Goal: Browse casually: Explore the website without a specific task or goal

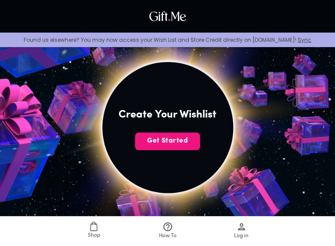
scroll to position [150, 0]
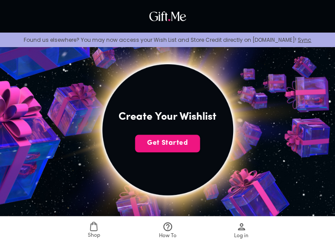
click at [177, 132] on img at bounding box center [168, 129] width 324 height 324
click at [298, 40] on link "Sync" at bounding box center [305, 39] width 14 height 7
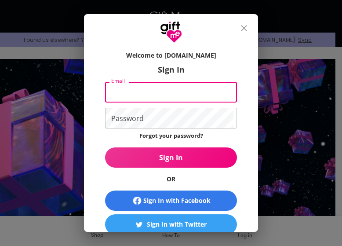
click at [187, 93] on input "Email" at bounding box center [169, 92] width 128 height 21
type input "alecasti.codes@gmail.com"
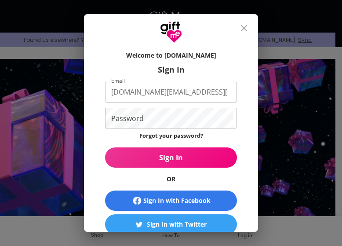
click at [241, 96] on div "Welcome to Gift.me Sign In Email alecasti.codes@gmail.com Email Password Passwo…" at bounding box center [171, 137] width 174 height 189
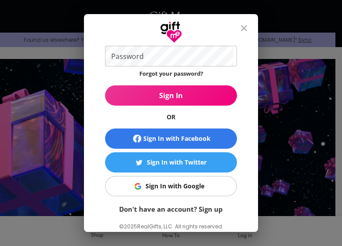
scroll to position [62, 0]
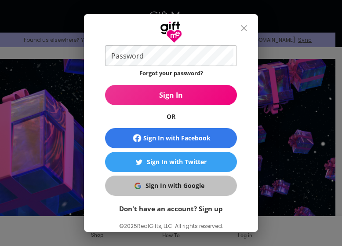
click at [179, 189] on div "Sign In with Google" at bounding box center [175, 186] width 59 height 10
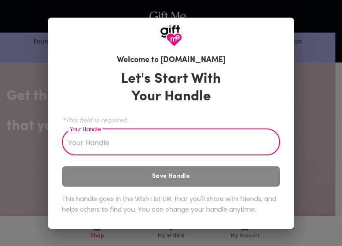
click at [216, 138] on input "Your Handle" at bounding box center [166, 143] width 208 height 25
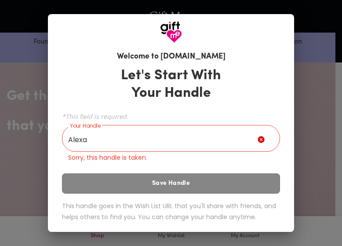
click at [196, 178] on div "Let's Start With Your Handle *This field is required. Your Handle Alexa Your Ha…" at bounding box center [171, 146] width 218 height 166
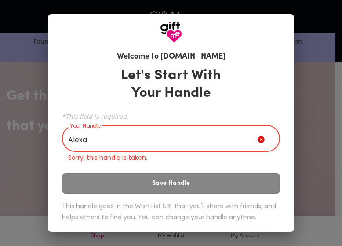
click at [140, 135] on input "Alexa" at bounding box center [160, 139] width 196 height 25
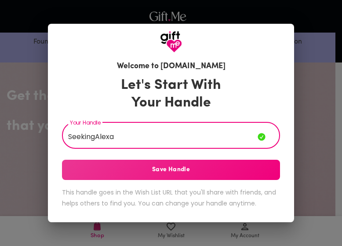
type input "SeekingAlexa"
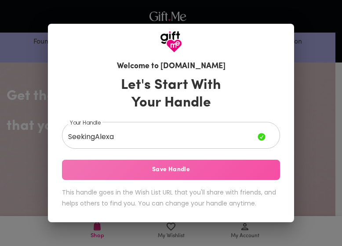
click at [170, 172] on span "Save Handle" at bounding box center [171, 170] width 218 height 10
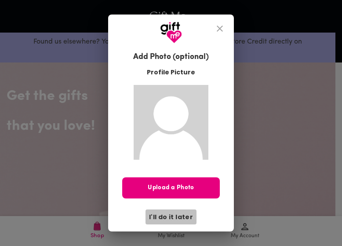
click at [180, 216] on span "I'll do it later" at bounding box center [171, 217] width 44 height 10
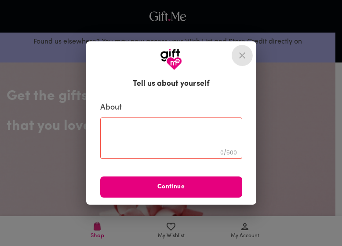
click at [232, 52] on button "close" at bounding box center [242, 55] width 21 height 21
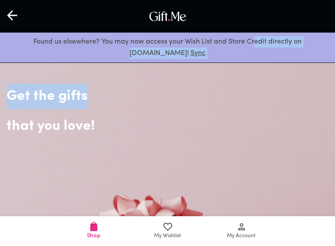
drag, startPoint x: 232, startPoint y: 44, endPoint x: 329, endPoint y: 70, distance: 100.7
click at [206, 50] on link "Sync" at bounding box center [198, 53] width 15 height 7
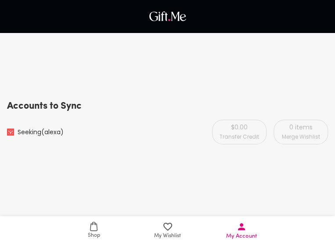
click at [9, 130] on img at bounding box center [10, 131] width 7 height 7
click at [62, 138] on div "Seeking (alexa) $0.00 Transfer Credit 0 items Merge Wishlist" at bounding box center [167, 131] width 321 height 23
click at [58, 131] on span "Seeking (alexa)" at bounding box center [41, 131] width 46 height 9
click at [237, 133] on div "$0.00 Transfer Credit" at bounding box center [239, 132] width 55 height 25
click at [316, 140] on div "0 items Merge Wishlist" at bounding box center [301, 132] width 55 height 25
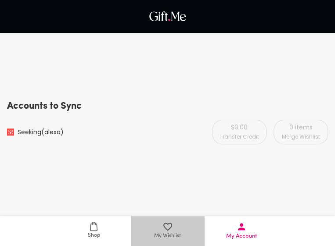
click at [171, 235] on span "My Wishlist" at bounding box center [167, 236] width 27 height 8
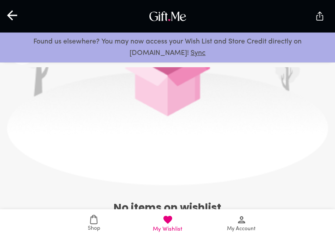
scroll to position [340, 0]
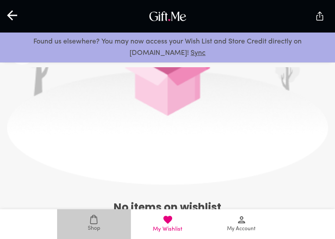
click at [84, 228] on span "Shop" at bounding box center [93, 224] width 63 height 18
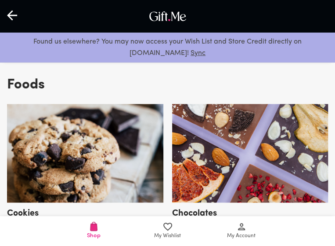
scroll to position [2337, 0]
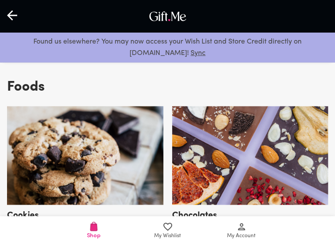
click at [106, 166] on img at bounding box center [85, 155] width 157 height 98
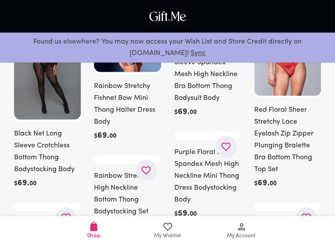
scroll to position [408, 0]
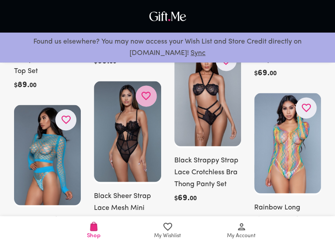
click at [0, 0] on icon "button" at bounding box center [0, 0] width 0 height 0
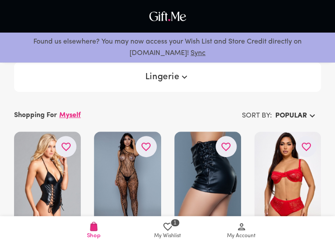
scroll to position [0, 0]
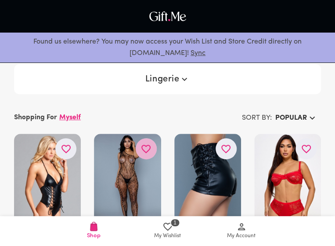
click at [0, 0] on icon "button" at bounding box center [0, 0] width 0 height 0
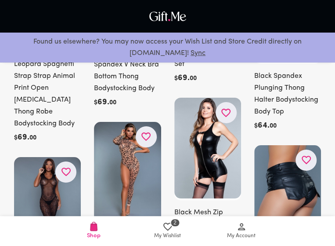
scroll to position [1920, 0]
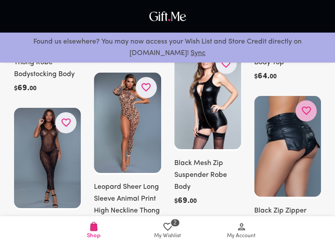
click at [0, 0] on icon "button" at bounding box center [0, 0] width 0 height 0
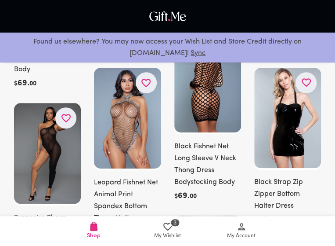
scroll to position [2109, 0]
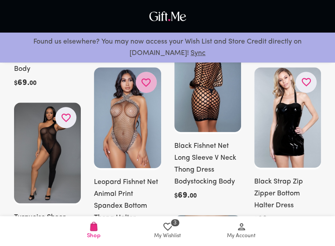
click at [153, 82] on button "button" at bounding box center [146, 82] width 21 height 21
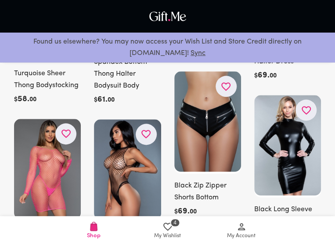
scroll to position [2263, 0]
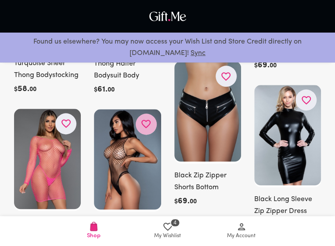
click at [0, 0] on icon "button" at bounding box center [0, 0] width 0 height 0
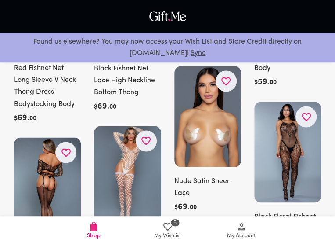
scroll to position [2415, 0]
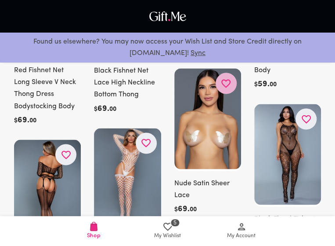
click at [0, 0] on icon "button" at bounding box center [0, 0] width 0 height 0
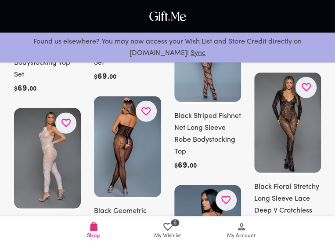
scroll to position [2648, 0]
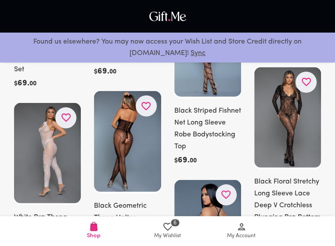
click at [0, 0] on icon "button" at bounding box center [0, 0] width 0 height 0
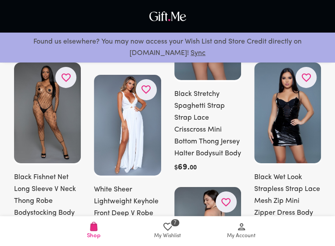
scroll to position [2848, 0]
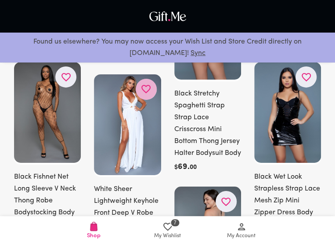
click at [143, 84] on button "button" at bounding box center [146, 89] width 21 height 21
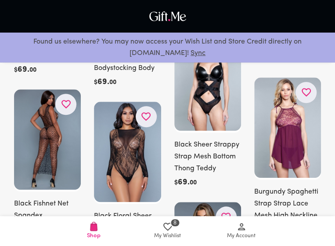
scroll to position [3188, 0]
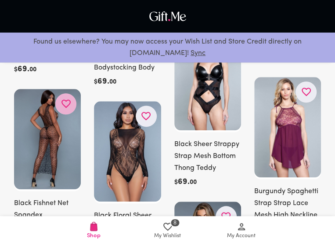
click at [0, 0] on icon "button" at bounding box center [0, 0] width 0 height 0
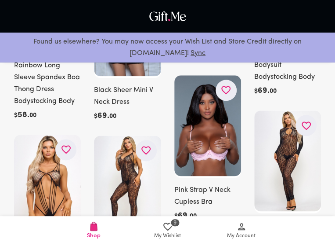
scroll to position [4289, 0]
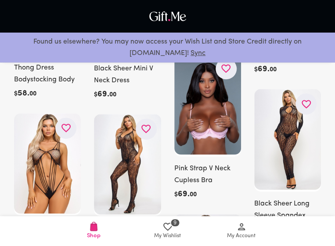
click at [0, 0] on icon "button" at bounding box center [0, 0] width 0 height 0
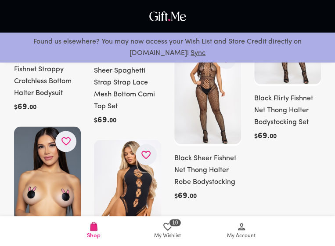
scroll to position [6560, 0]
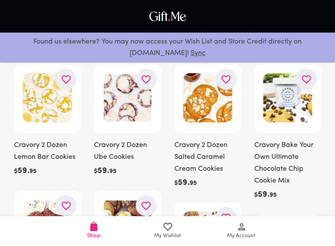
scroll to position [154, 0]
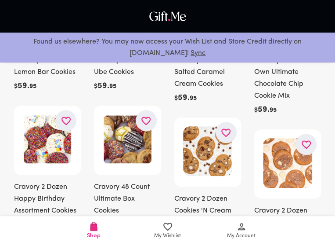
click at [154, 19] on img at bounding box center [167, 16] width 41 height 14
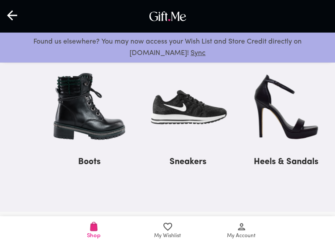
scroll to position [1013, 0]
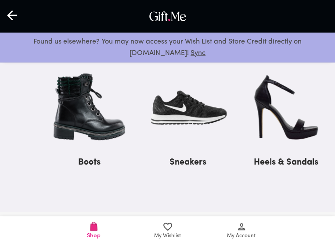
click at [282, 118] on img at bounding box center [286, 106] width 84 height 89
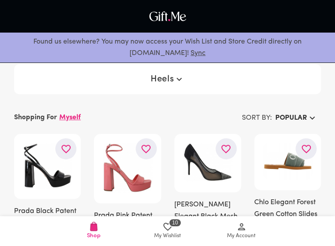
scroll to position [56, 0]
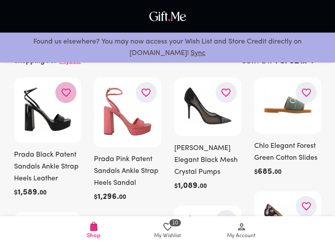
click at [74, 95] on button "button" at bounding box center [65, 92] width 21 height 21
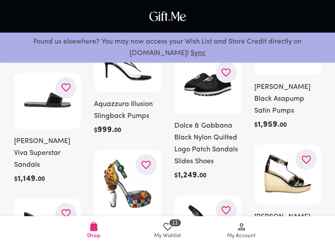
scroll to position [1223, 0]
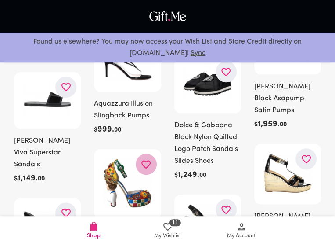
click at [0, 0] on icon "button" at bounding box center [0, 0] width 0 height 0
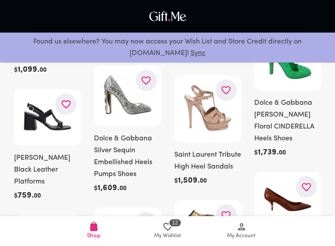
scroll to position [1583, 0]
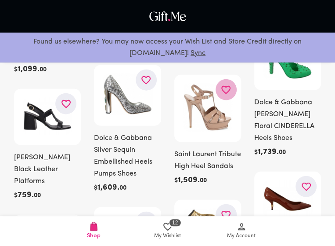
click at [0, 0] on icon "button" at bounding box center [0, 0] width 0 height 0
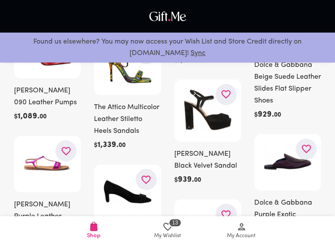
scroll to position [2770, 0]
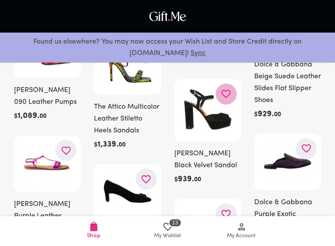
click at [0, 0] on icon "button" at bounding box center [0, 0] width 0 height 0
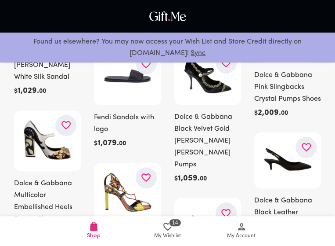
scroll to position [3055, 0]
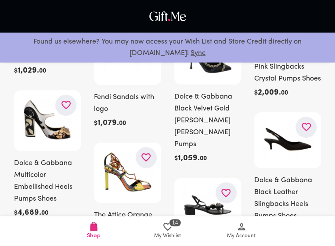
click at [0, 0] on icon "button" at bounding box center [0, 0] width 0 height 0
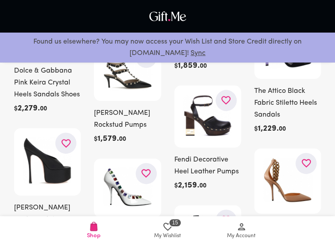
scroll to position [3331, 0]
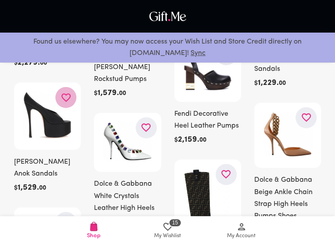
click at [75, 87] on button "button" at bounding box center [65, 97] width 21 height 21
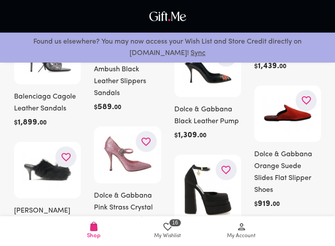
scroll to position [4508, 0]
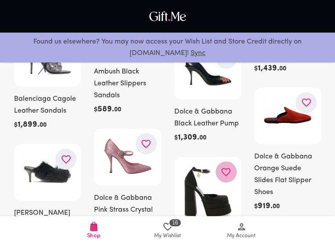
click at [0, 0] on icon "button" at bounding box center [0, 0] width 0 height 0
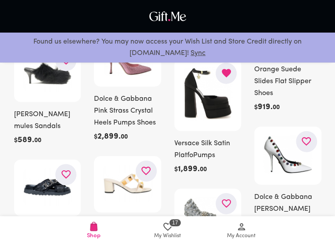
scroll to position [4679, 0]
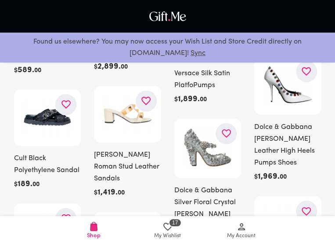
click at [0, 0] on icon "button" at bounding box center [0, 0] width 0 height 0
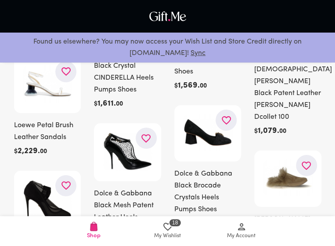
scroll to position [5907, 0]
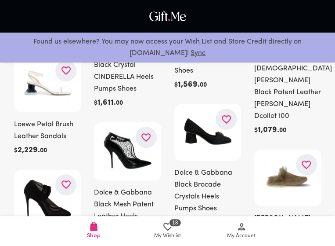
click at [182, 14] on img at bounding box center [167, 16] width 41 height 14
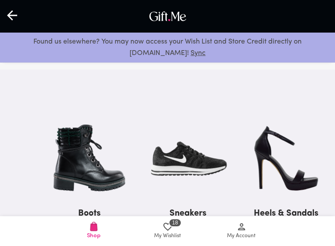
scroll to position [996, 0]
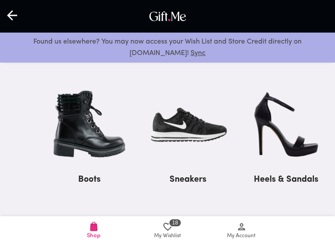
click at [105, 123] on img at bounding box center [90, 124] width 84 height 89
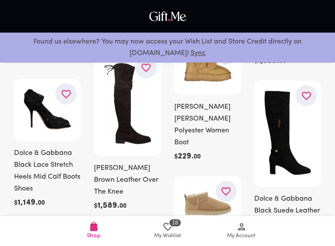
scroll to position [242, 0]
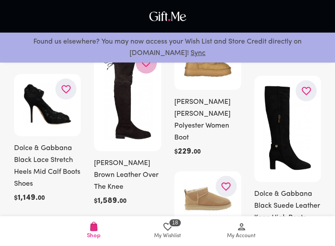
click at [0, 0] on icon "button" at bounding box center [0, 0] width 0 height 0
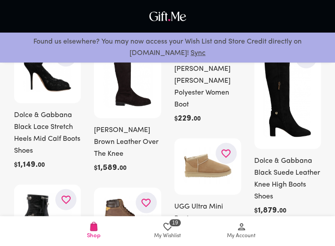
scroll to position [274, 0]
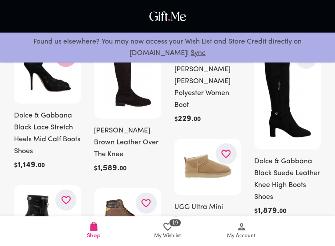
click at [0, 0] on icon "button" at bounding box center [0, 0] width 0 height 0
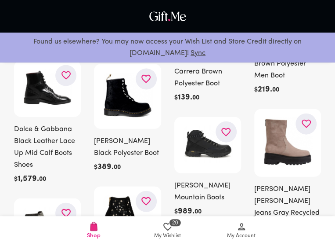
scroll to position [528, 0]
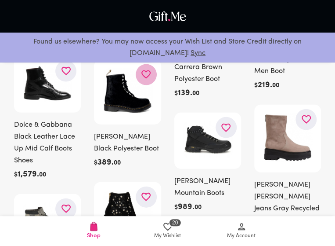
click at [0, 0] on icon "button" at bounding box center [0, 0] width 0 height 0
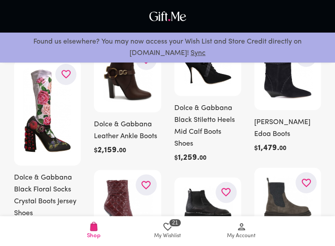
scroll to position [1055, 0]
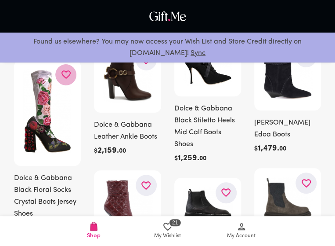
click at [73, 80] on button "button" at bounding box center [65, 74] width 21 height 21
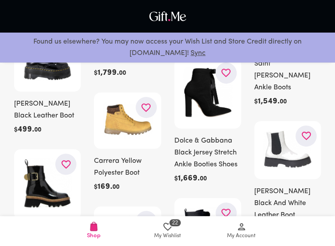
scroll to position [2066, 0]
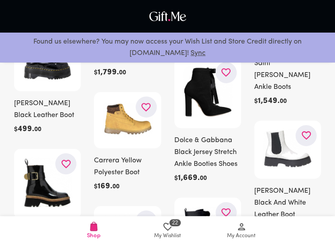
click at [220, 64] on button "button" at bounding box center [226, 72] width 21 height 21
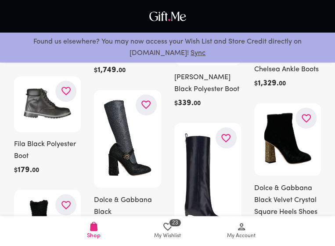
scroll to position [3344, 0]
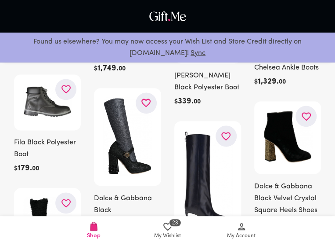
click at [0, 0] on icon "button" at bounding box center [0, 0] width 0 height 0
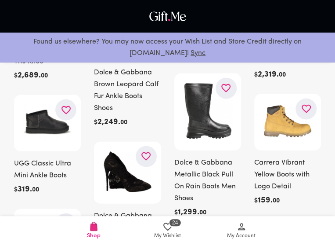
scroll to position [4533, 0]
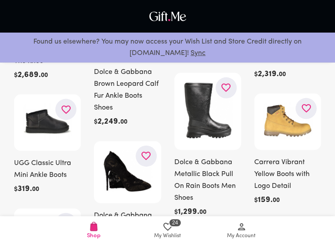
click at [0, 0] on icon "button" at bounding box center [0, 0] width 0 height 0
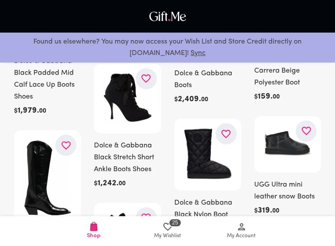
scroll to position [4846, 0]
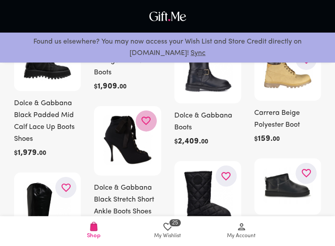
click at [140, 110] on button "button" at bounding box center [146, 120] width 21 height 21
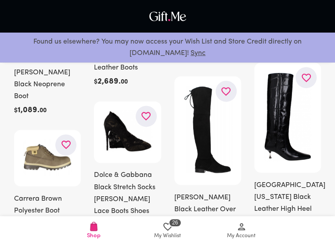
scroll to position [5355, 0]
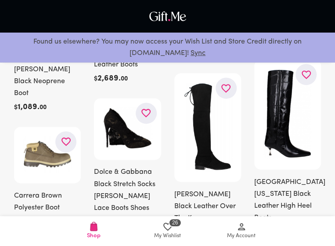
click at [169, 21] on img at bounding box center [167, 16] width 41 height 14
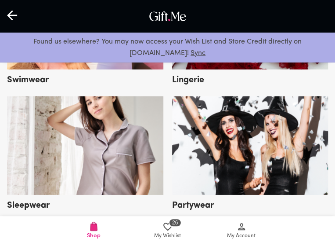
scroll to position [1727, 0]
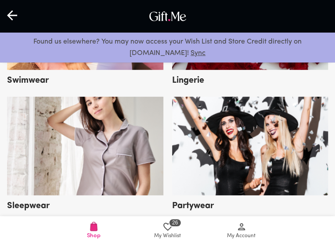
click at [237, 121] on img at bounding box center [250, 146] width 157 height 98
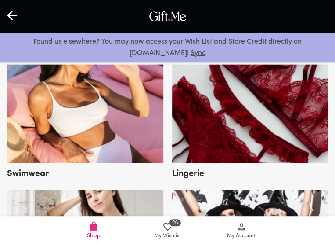
scroll to position [1629, 0]
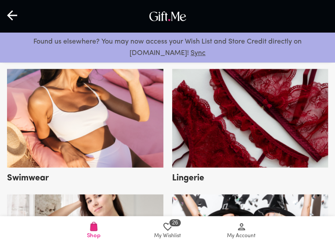
click at [91, 111] on img at bounding box center [85, 118] width 157 height 98
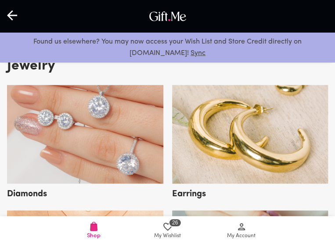
scroll to position [1204, 0]
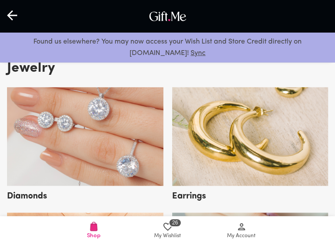
click at [145, 135] on img at bounding box center [85, 136] width 157 height 98
click at [187, 144] on img at bounding box center [250, 136] width 157 height 98
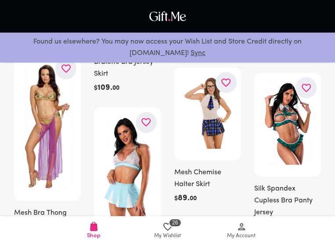
scroll to position [234, 0]
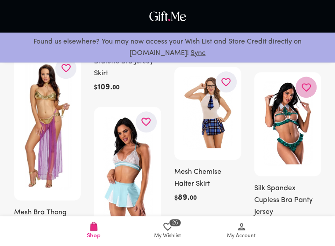
click at [0, 0] on icon "button" at bounding box center [0, 0] width 0 height 0
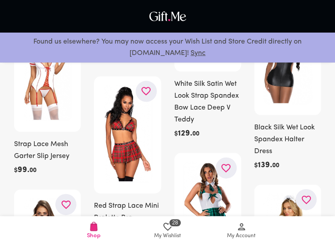
scroll to position [465, 0]
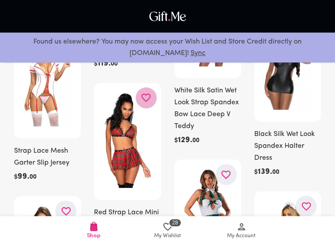
click at [0, 0] on icon "button" at bounding box center [0, 0] width 0 height 0
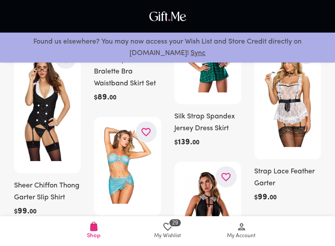
scroll to position [583, 0]
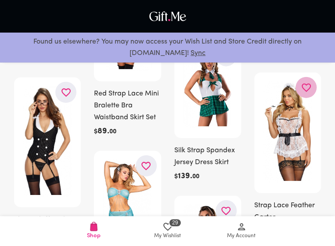
click at [309, 80] on button "button" at bounding box center [306, 87] width 21 height 21
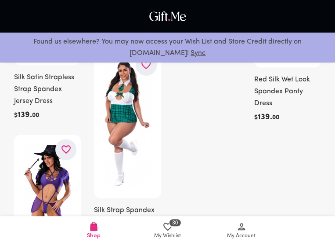
scroll to position [1155, 0]
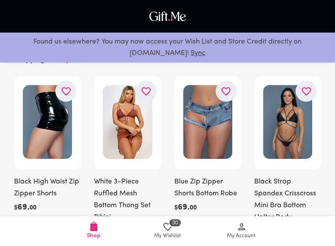
scroll to position [57, 0]
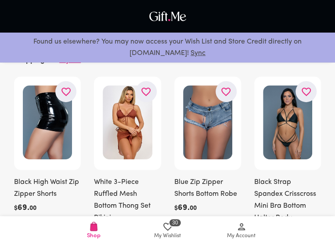
click at [0, 0] on icon "button" at bounding box center [0, 0] width 0 height 0
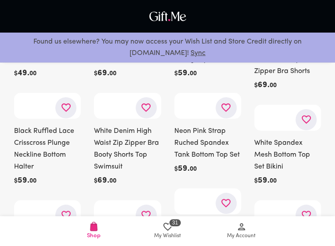
scroll to position [891, 0]
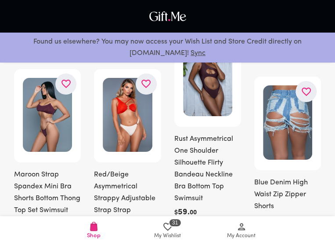
click at [305, 102] on button "button" at bounding box center [306, 91] width 21 height 21
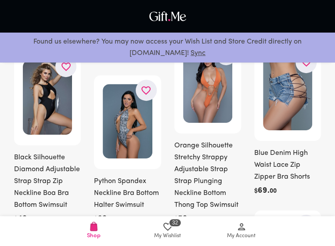
scroll to position [1082, 0]
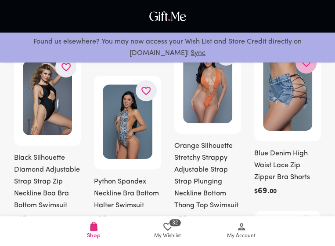
click at [305, 73] on button "button" at bounding box center [306, 62] width 21 height 21
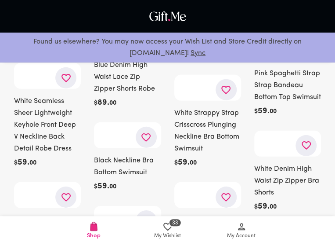
scroll to position [1695, 0]
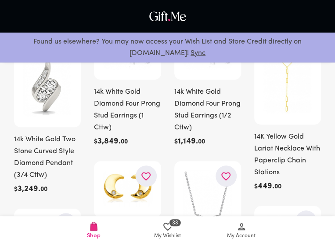
scroll to position [58, 0]
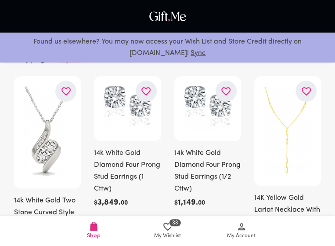
click at [297, 89] on button "button" at bounding box center [306, 90] width 21 height 21
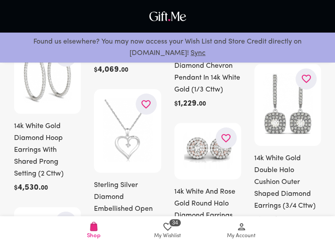
scroll to position [466, 0]
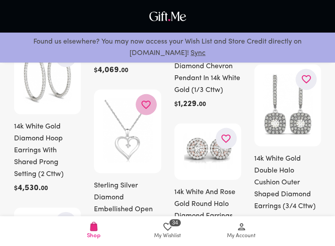
click at [0, 0] on icon "button" at bounding box center [0, 0] width 0 height 0
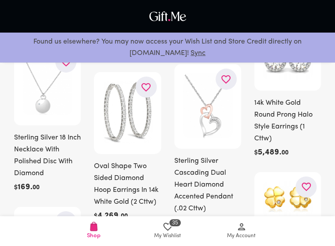
scroll to position [941, 0]
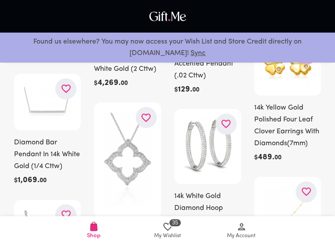
click at [310, 60] on button "button" at bounding box center [306, 54] width 21 height 21
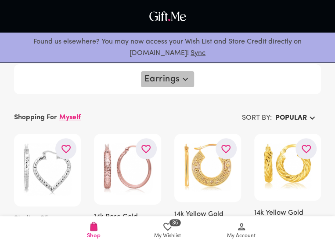
click at [180, 73] on button "Earrings" at bounding box center [167, 79] width 53 height 16
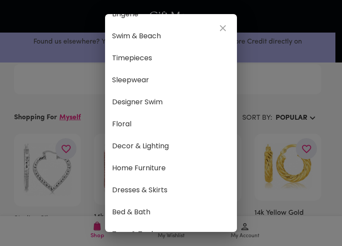
scroll to position [280, 0]
click at [157, 190] on span "Dresses & Skirts" at bounding box center [171, 189] width 118 height 11
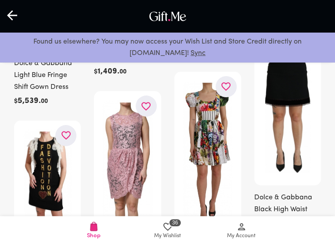
scroll to position [975, 0]
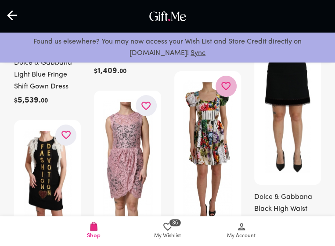
click at [227, 94] on button "button" at bounding box center [226, 86] width 21 height 21
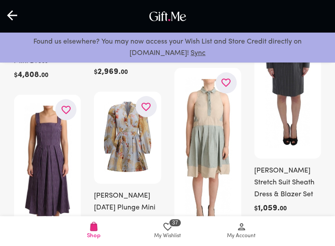
scroll to position [1237, 0]
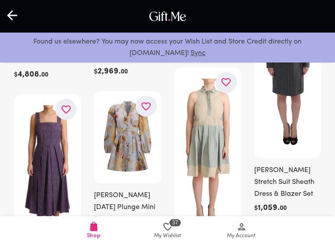
click at [139, 113] on img at bounding box center [127, 136] width 49 height 72
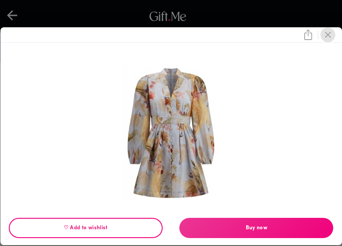
click at [328, 37] on icon "close" at bounding box center [328, 35] width 6 height 6
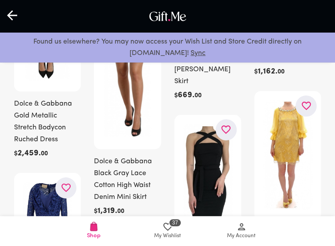
scroll to position [1887, 0]
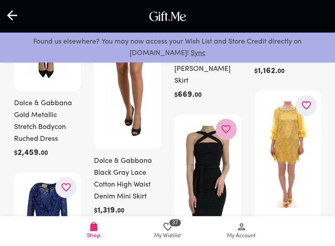
click at [0, 0] on icon "button" at bounding box center [0, 0] width 0 height 0
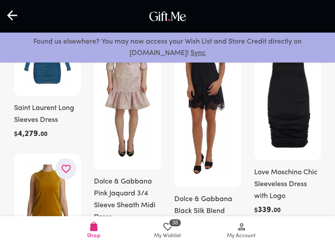
scroll to position [0, 0]
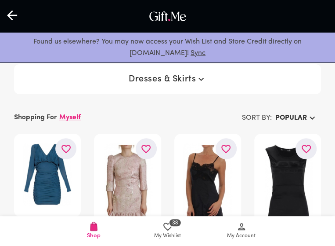
click at [194, 84] on button "Dresses & Skirts" at bounding box center [167, 79] width 85 height 16
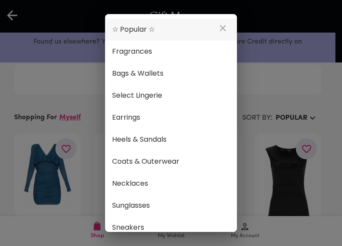
click at [168, 29] on span "☆ Popular ☆" at bounding box center [171, 29] width 118 height 11
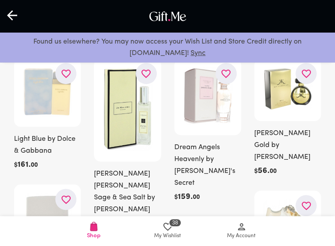
scroll to position [76, 0]
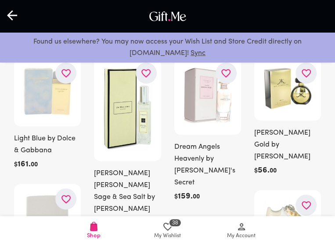
drag, startPoint x: 148, startPoint y: 75, endPoint x: 131, endPoint y: 60, distance: 22.1
click at [131, 60] on div at bounding box center [127, 109] width 67 height 103
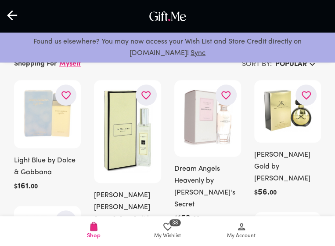
scroll to position [48, 0]
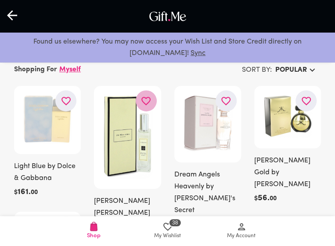
drag, startPoint x: 148, startPoint y: 107, endPoint x: 170, endPoint y: 199, distance: 95.0
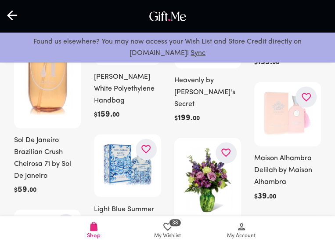
scroll to position [335, 0]
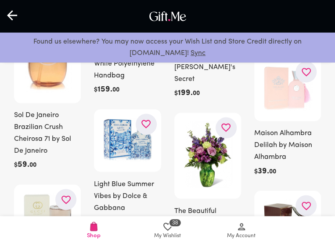
click at [0, 0] on icon "button" at bounding box center [0, 0] width 0 height 0
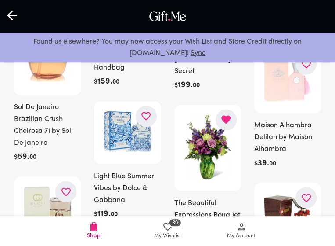
scroll to position [322, 0]
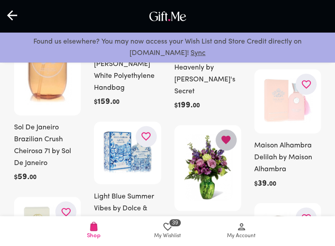
click at [232, 129] on button "button" at bounding box center [226, 139] width 21 height 21
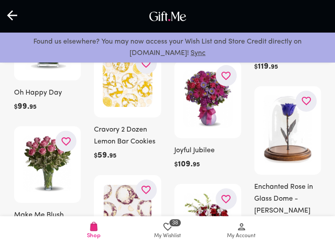
scroll to position [811, 0]
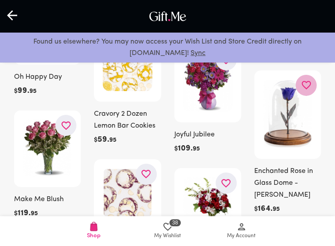
click at [0, 0] on icon "button" at bounding box center [0, 0] width 0 height 0
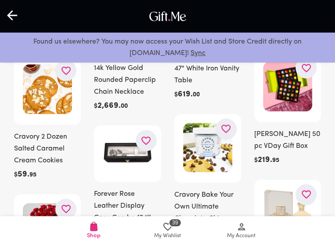
scroll to position [1248, 0]
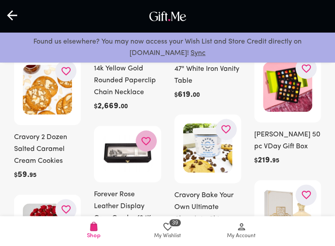
click at [0, 0] on icon "button" at bounding box center [0, 0] width 0 height 0
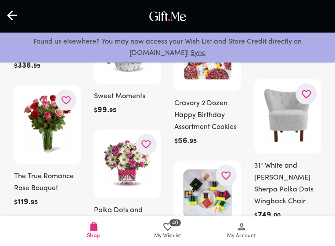
scroll to position [1491, 0]
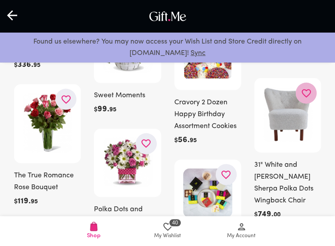
click at [311, 82] on button "button" at bounding box center [306, 92] width 21 height 21
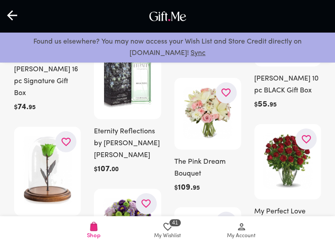
scroll to position [1887, 0]
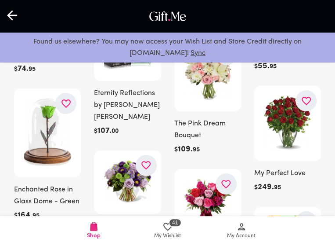
click at [73, 93] on button "button" at bounding box center [65, 103] width 21 height 21
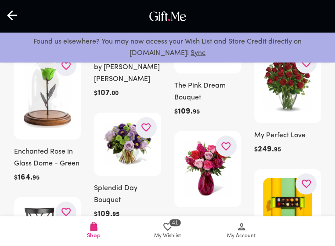
scroll to position [1926, 0]
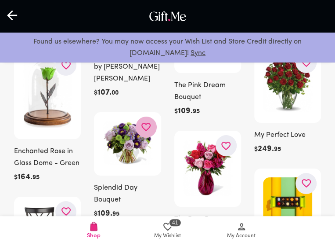
click at [0, 0] on icon "button" at bounding box center [0, 0] width 0 height 0
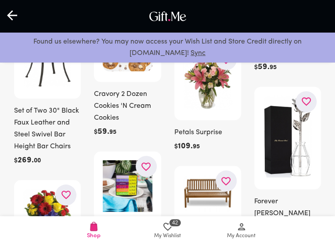
scroll to position [2154, 0]
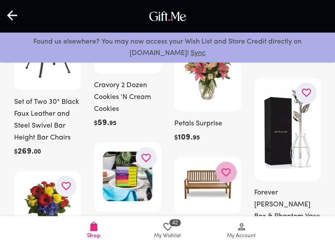
click at [0, 0] on icon "button" at bounding box center [0, 0] width 0 height 0
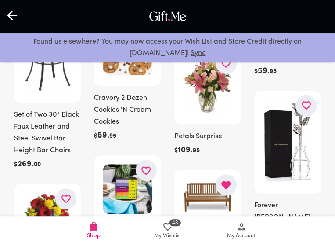
scroll to position [2141, 0]
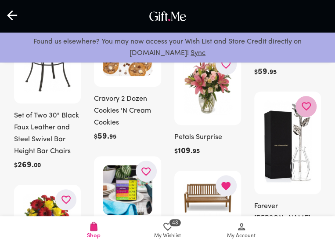
click at [0, 0] on icon "button" at bounding box center [0, 0] width 0 height 0
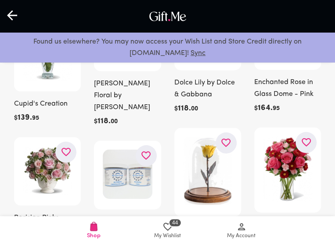
scroll to position [2698, 0]
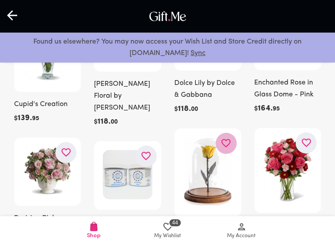
click at [227, 133] on button "button" at bounding box center [226, 143] width 21 height 21
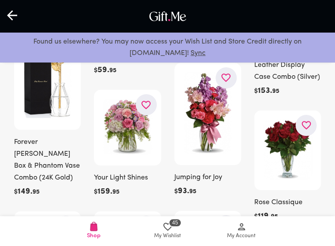
scroll to position [3965, 0]
